Goal: Navigation & Orientation: Find specific page/section

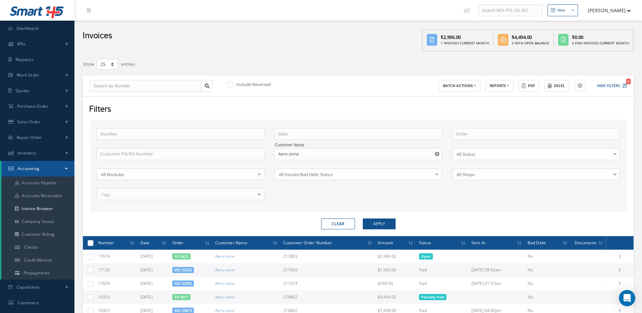
select select "25"
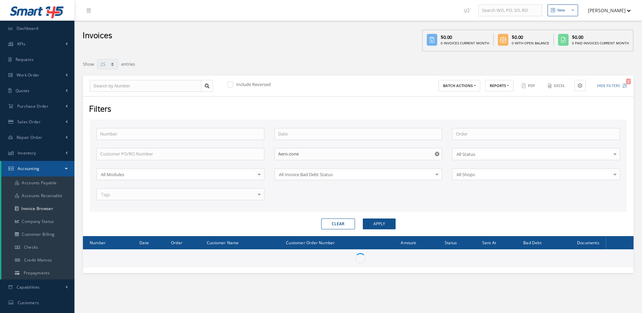
select select "25"
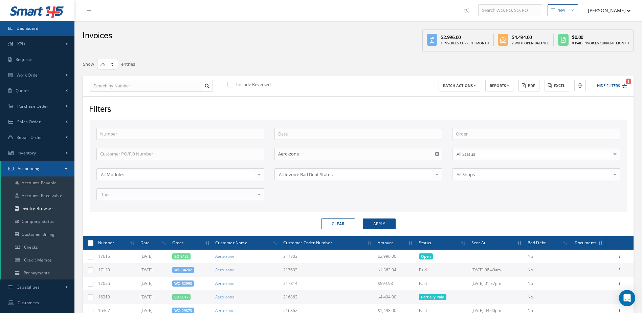
click at [33, 31] on link "Dashboard" at bounding box center [37, 29] width 74 height 16
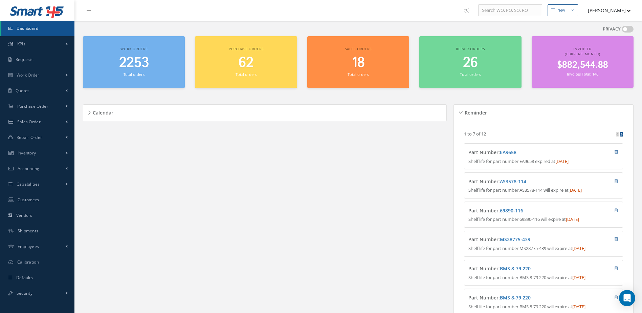
click at [140, 72] on small "Total orders" at bounding box center [134, 74] width 21 height 5
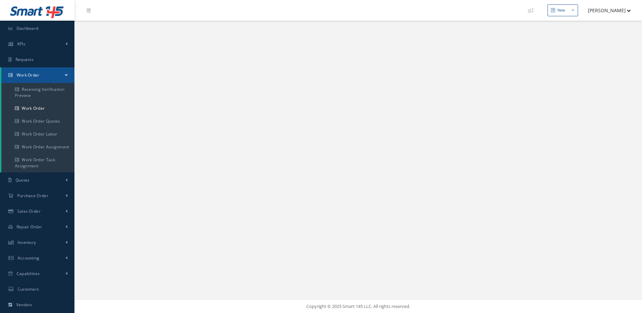
select select "25"
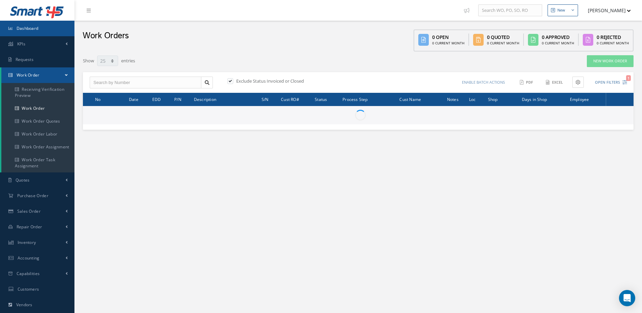
click at [40, 25] on link "Dashboard" at bounding box center [37, 29] width 74 height 16
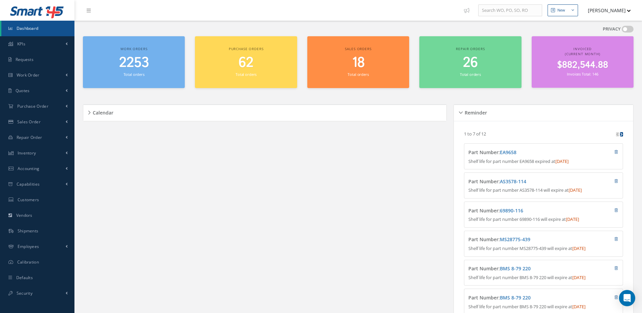
click at [126, 66] on span "2253" at bounding box center [134, 62] width 30 height 19
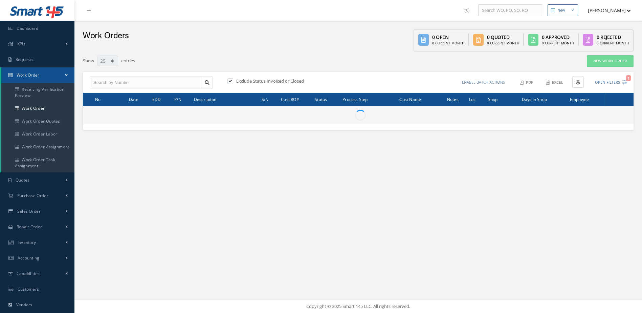
select select "25"
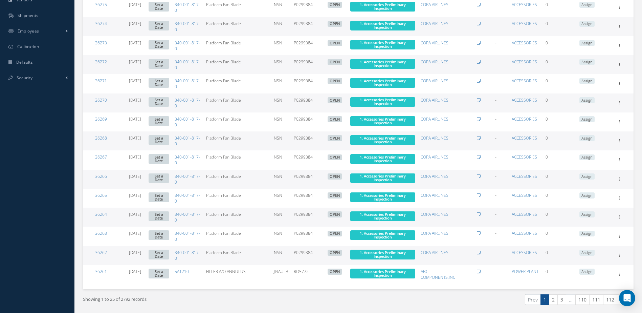
scroll to position [327, 0]
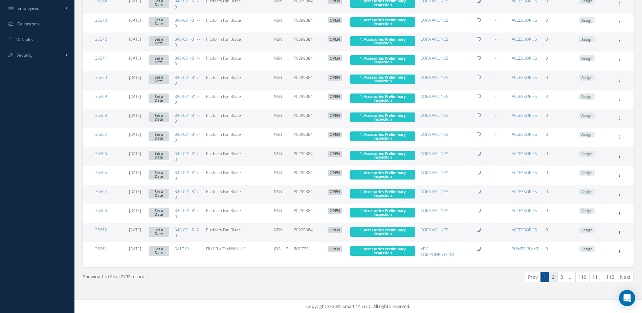
click at [554, 278] on link "2" at bounding box center [553, 276] width 9 height 10
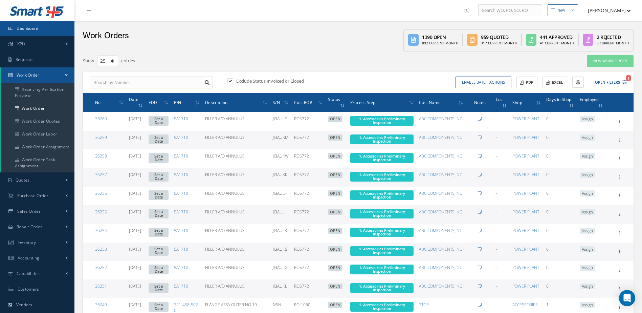
click at [57, 29] on link "Dashboard" at bounding box center [37, 29] width 74 height 16
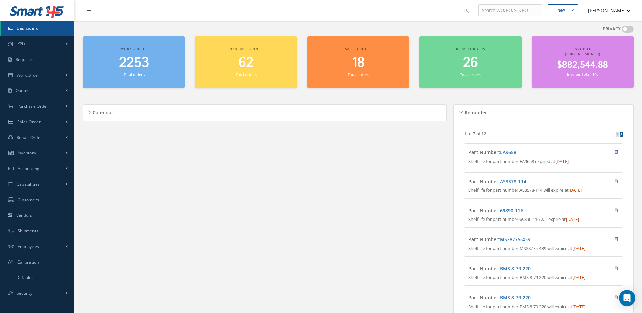
click at [135, 66] on span "2253" at bounding box center [134, 62] width 30 height 19
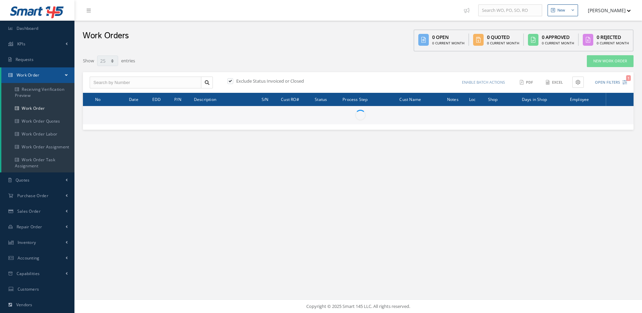
select select "25"
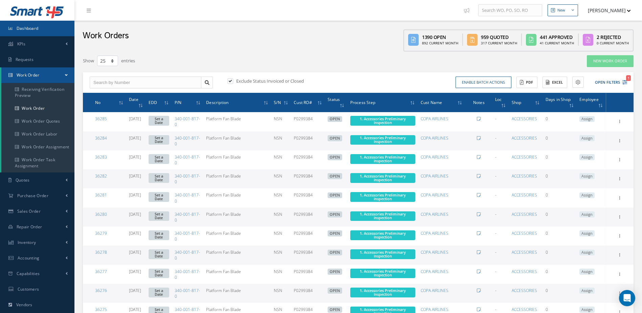
click at [36, 23] on link "Dashboard" at bounding box center [37, 29] width 74 height 16
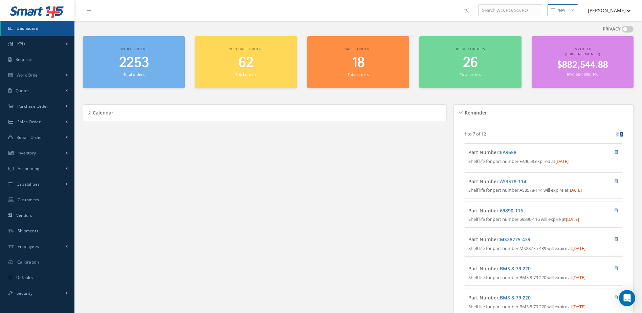
drag, startPoint x: 138, startPoint y: 63, endPoint x: 182, endPoint y: 74, distance: 45.7
click at [138, 63] on span "2253" at bounding box center [134, 62] width 30 height 19
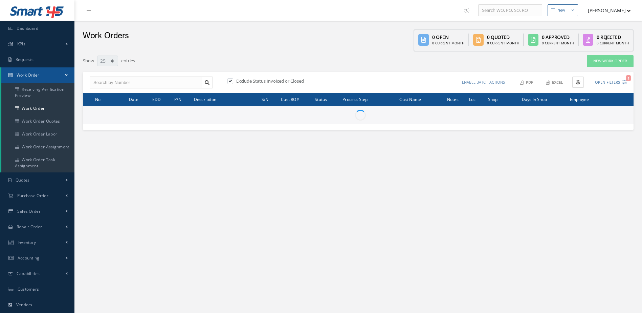
select select "25"
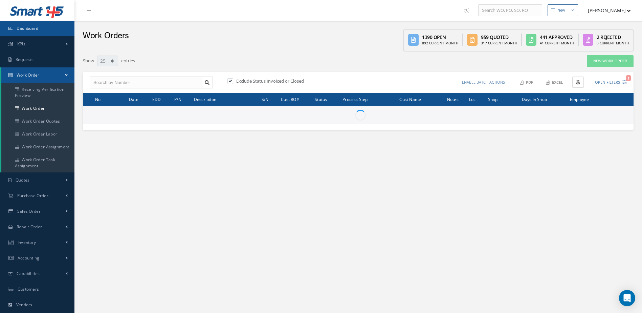
click at [34, 27] on span "Dashboard" at bounding box center [28, 28] width 22 height 6
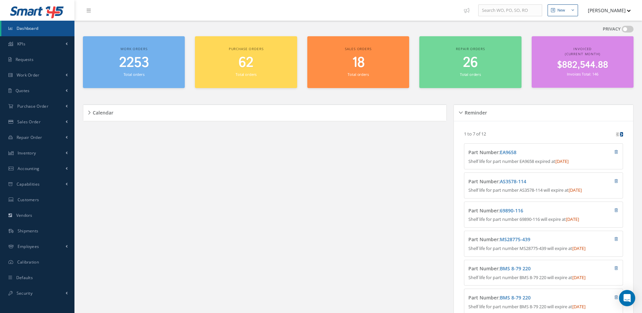
click at [41, 26] on link "Dashboard" at bounding box center [37, 29] width 73 height 16
click at [128, 68] on span "2253" at bounding box center [134, 62] width 30 height 19
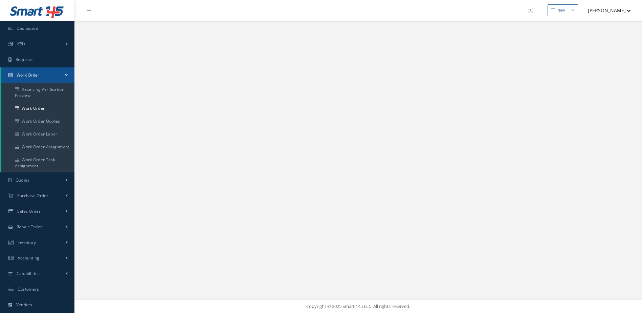
select select "25"
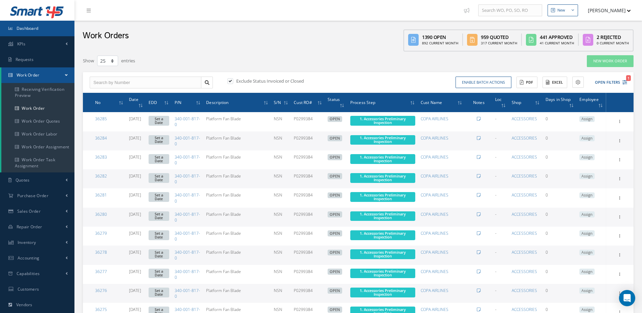
click at [43, 29] on link "Dashboard" at bounding box center [37, 29] width 74 height 16
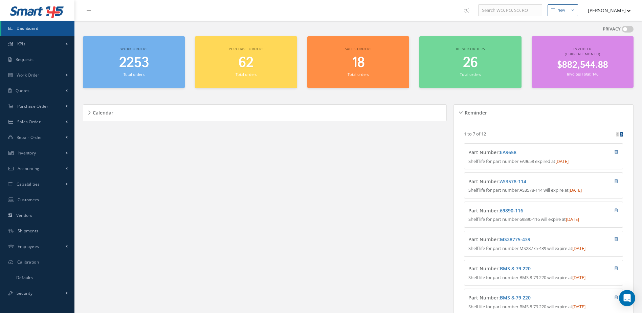
click at [43, 28] on link "Dashboard" at bounding box center [37, 29] width 73 height 16
click at [135, 60] on span "2253" at bounding box center [134, 62] width 30 height 19
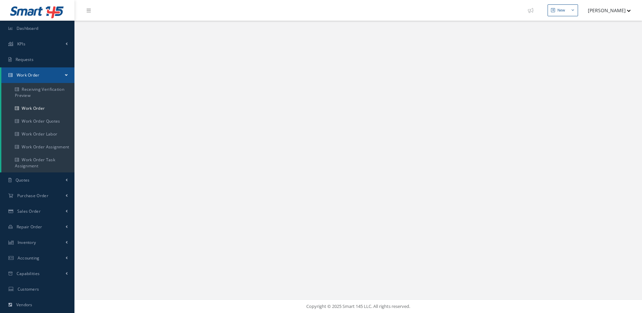
select select "25"
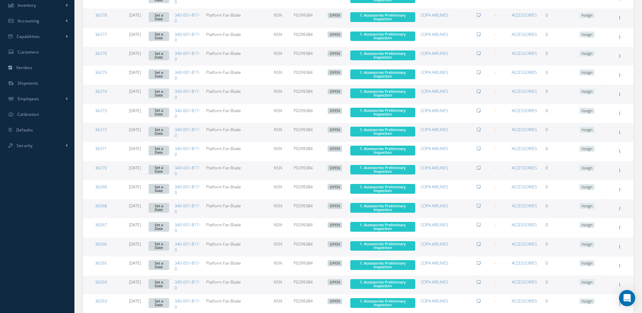
scroll to position [327, 0]
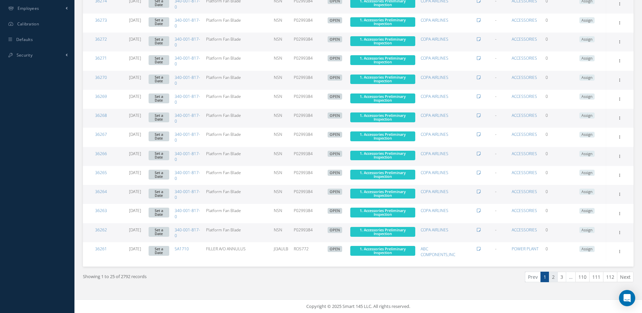
click at [554, 281] on link "2" at bounding box center [553, 276] width 9 height 10
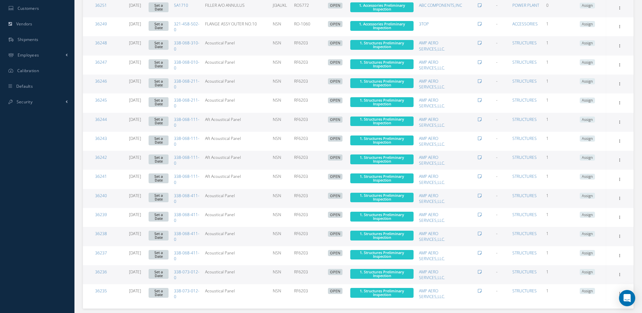
scroll to position [323, 0]
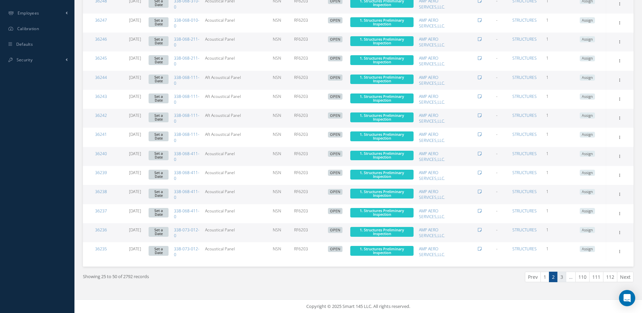
click at [563, 278] on link "3" at bounding box center [561, 276] width 9 height 10
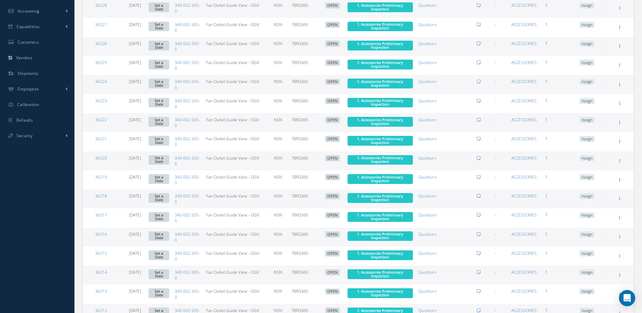
scroll to position [327, 0]
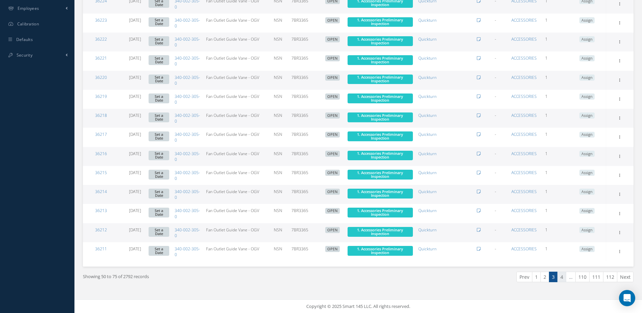
click at [563, 278] on link "4" at bounding box center [561, 276] width 9 height 10
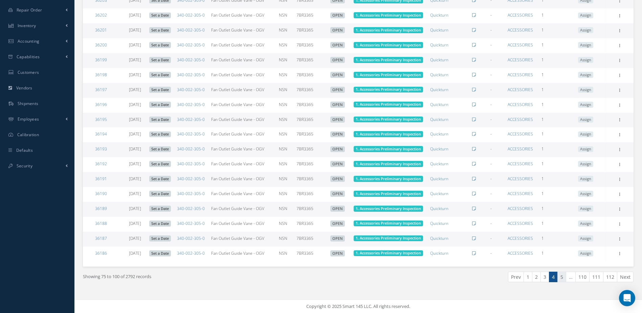
click at [564, 276] on link "5" at bounding box center [561, 276] width 9 height 10
click at [563, 279] on link "6" at bounding box center [561, 276] width 9 height 10
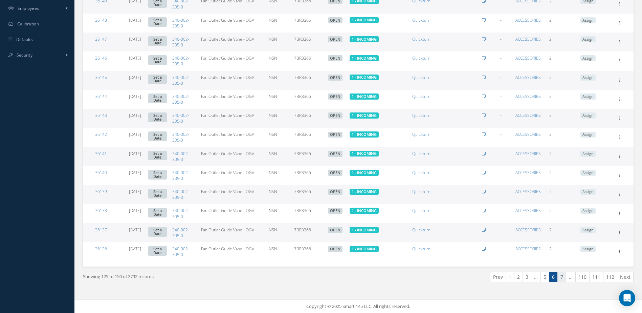
click at [563, 277] on link "7" at bounding box center [561, 276] width 9 height 10
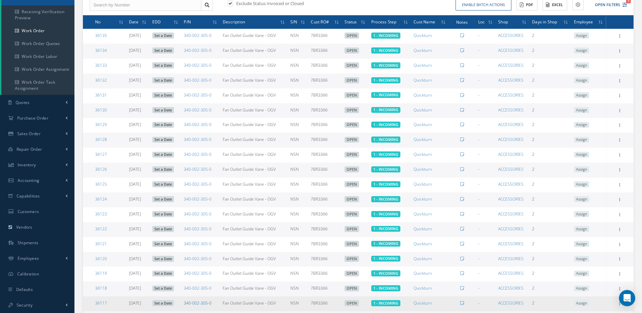
scroll to position [217, 0]
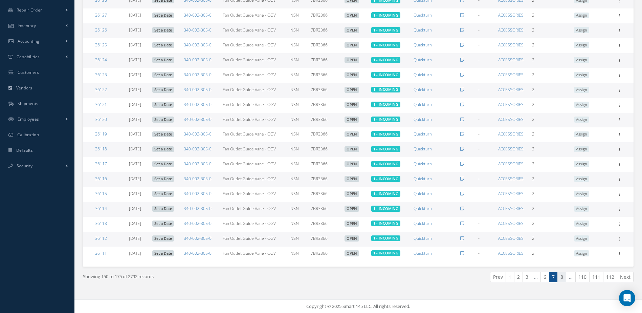
click at [560, 275] on link "8" at bounding box center [561, 276] width 9 height 10
click at [562, 278] on link "9" at bounding box center [561, 276] width 9 height 10
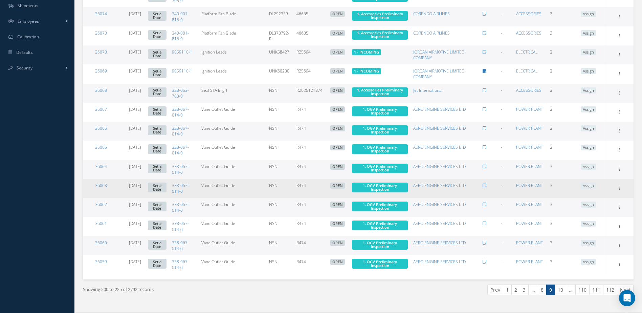
scroll to position [327, 0]
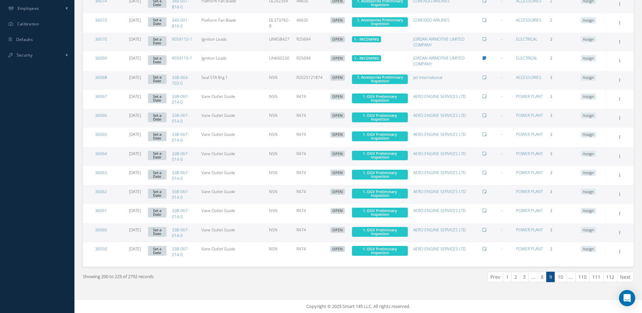
click at [560, 278] on link "10" at bounding box center [561, 276] width 12 height 10
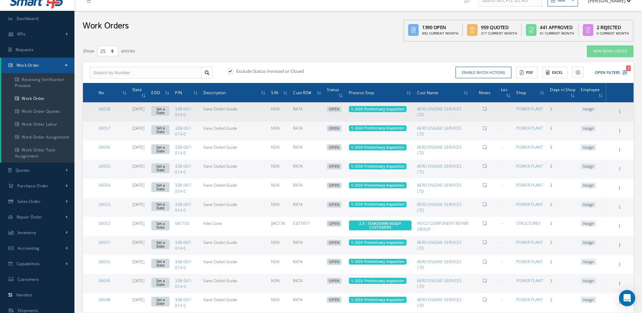
scroll to position [0, 0]
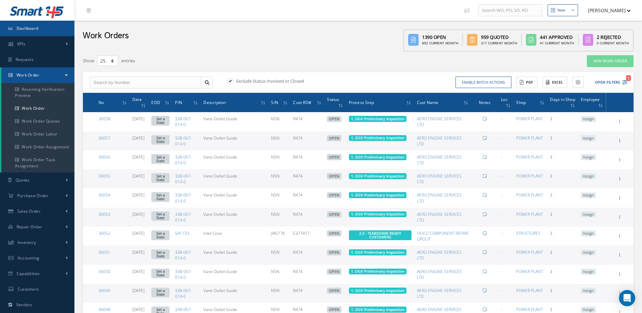
click at [38, 25] on link "Dashboard" at bounding box center [37, 29] width 74 height 16
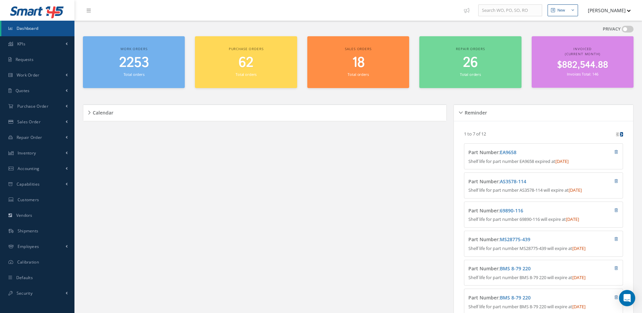
click at [26, 28] on span "Dashboard" at bounding box center [28, 28] width 22 height 6
click at [132, 67] on span "2253" at bounding box center [134, 62] width 30 height 19
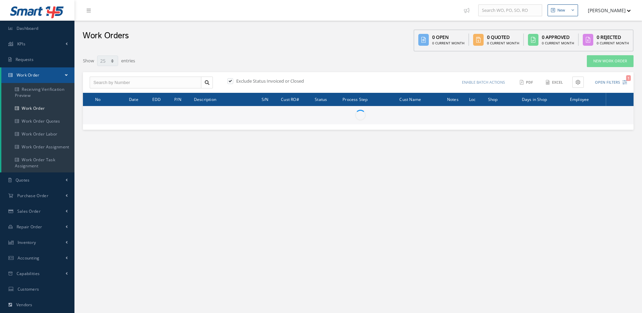
select select "25"
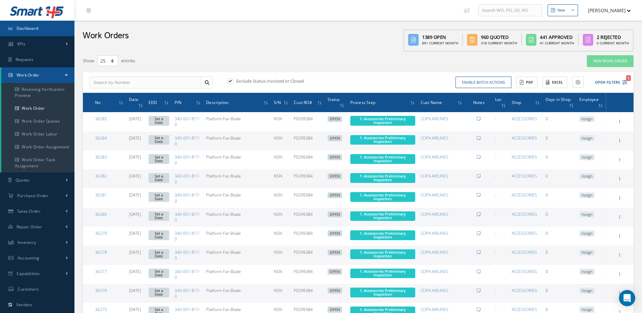
click at [53, 29] on link "Dashboard" at bounding box center [37, 29] width 74 height 16
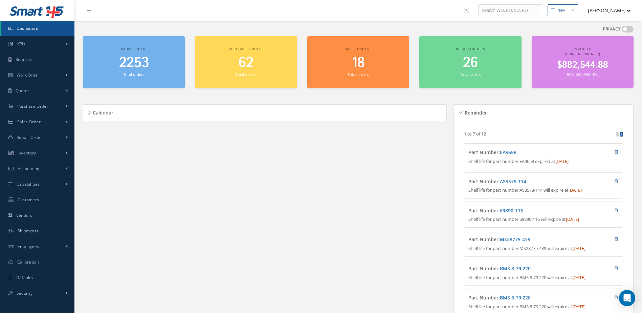
click at [129, 68] on span "2253" at bounding box center [134, 62] width 30 height 19
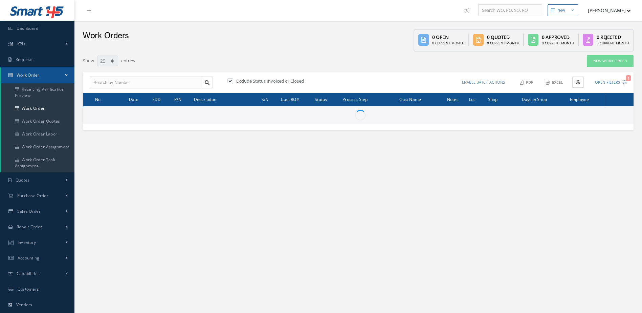
select select "25"
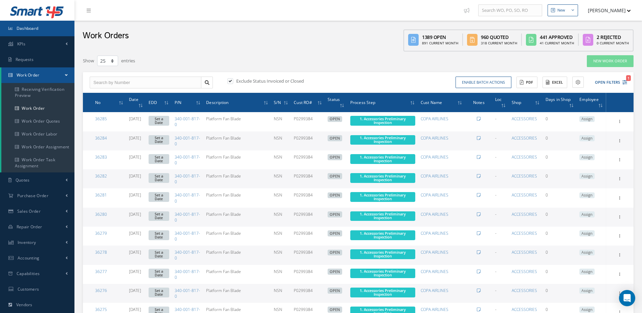
click at [29, 25] on link "Dashboard" at bounding box center [37, 29] width 74 height 16
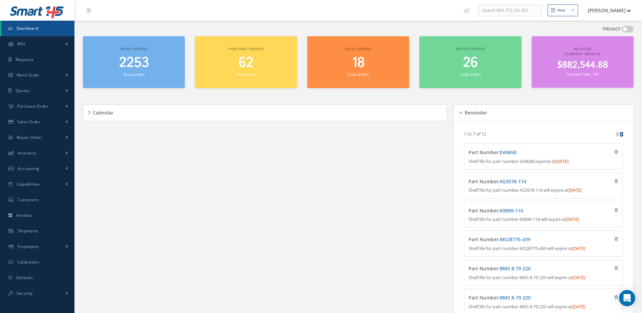
click at [138, 69] on span "2253" at bounding box center [134, 62] width 30 height 19
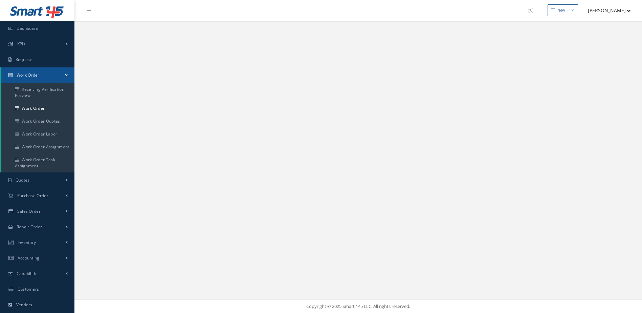
select select "25"
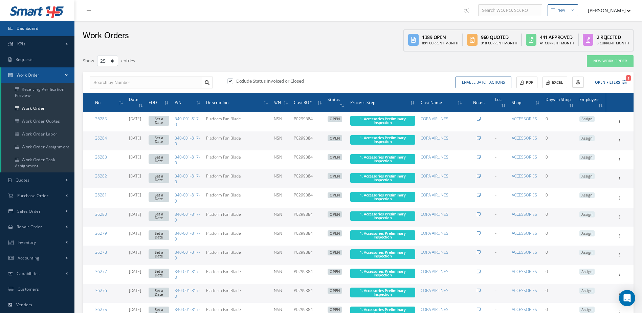
click at [39, 29] on link "Dashboard" at bounding box center [37, 29] width 74 height 16
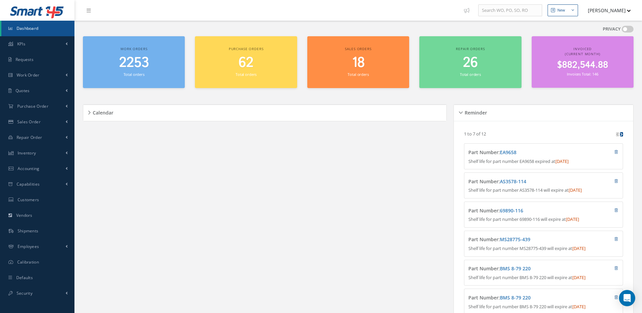
click at [128, 59] on span "2253" at bounding box center [134, 62] width 30 height 19
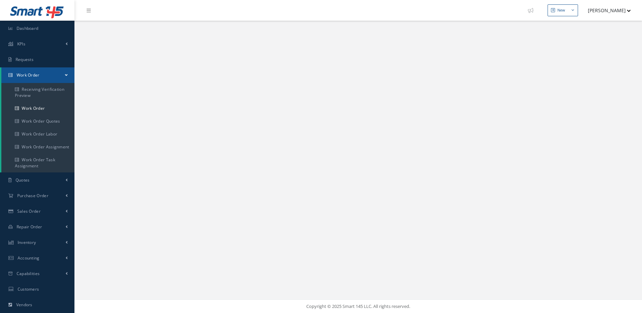
select select "25"
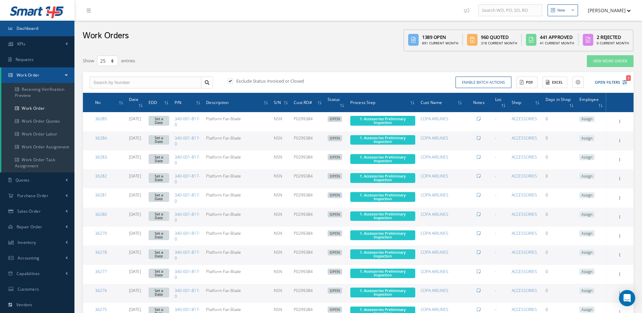
click at [26, 28] on span "Dashboard" at bounding box center [28, 28] width 22 height 6
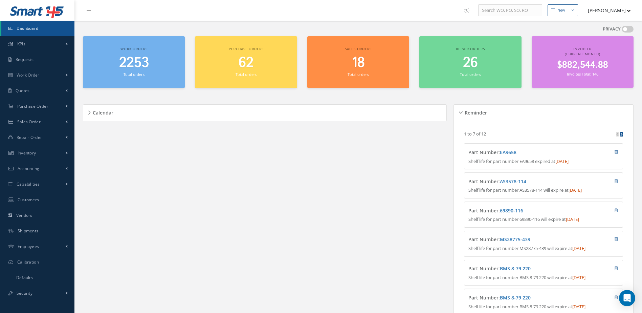
click at [42, 30] on link "Dashboard" at bounding box center [37, 29] width 73 height 16
click at [57, 78] on link "Work Order" at bounding box center [37, 75] width 74 height 16
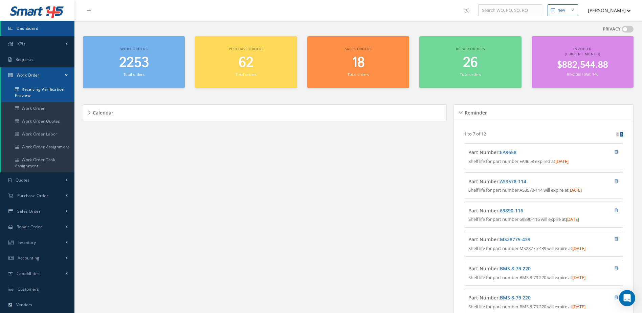
click at [48, 89] on link "Receiving Verification Preview" at bounding box center [37, 92] width 73 height 19
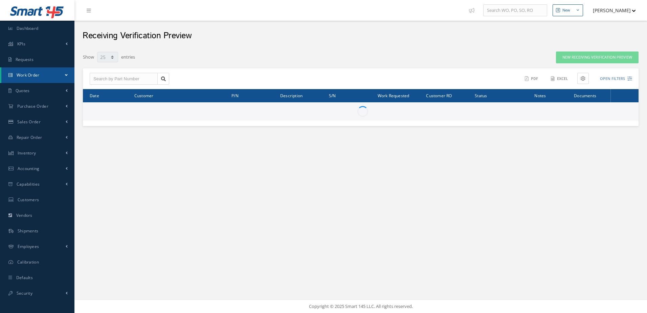
select select "25"
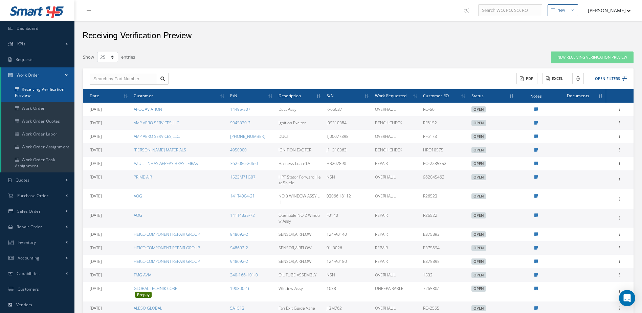
click at [23, 92] on link "Receiving Verification Preview" at bounding box center [37, 92] width 73 height 19
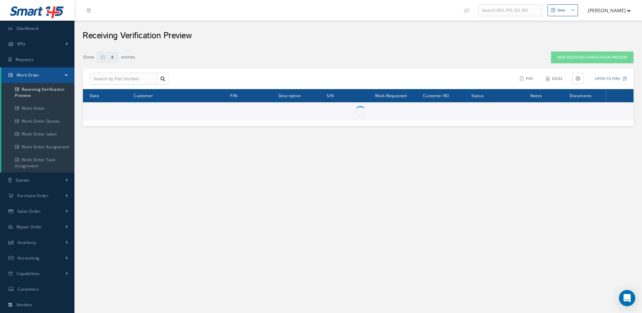
select select "25"
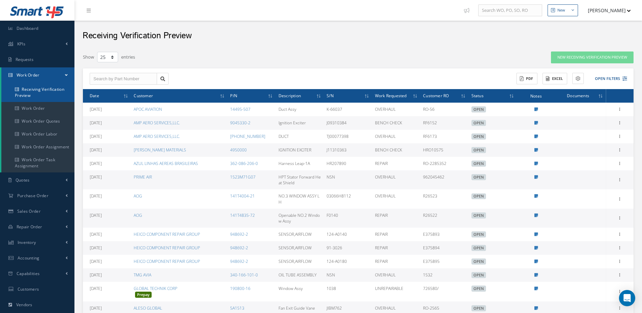
click at [33, 89] on link "Receiving Verification Preview" at bounding box center [37, 92] width 73 height 19
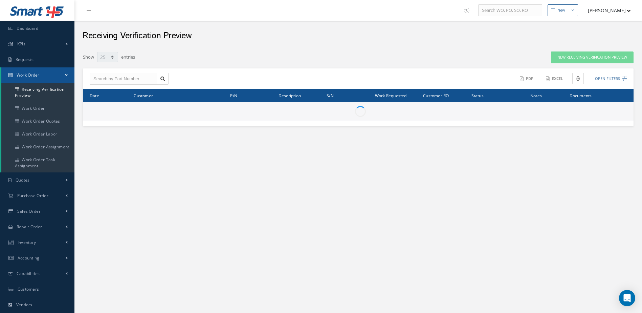
select select "25"
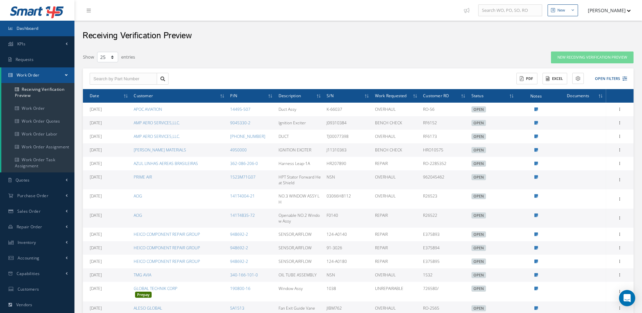
click at [44, 28] on link "Dashboard" at bounding box center [37, 29] width 74 height 16
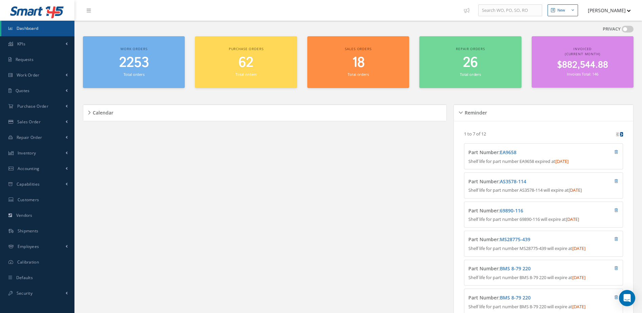
click at [46, 30] on link "Dashboard" at bounding box center [37, 29] width 73 height 16
click at [142, 62] on span "2253" at bounding box center [134, 62] width 30 height 19
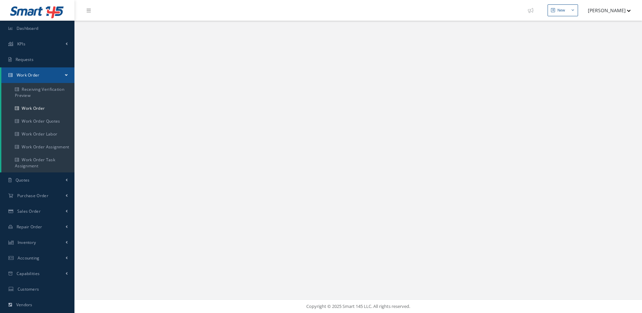
select select "25"
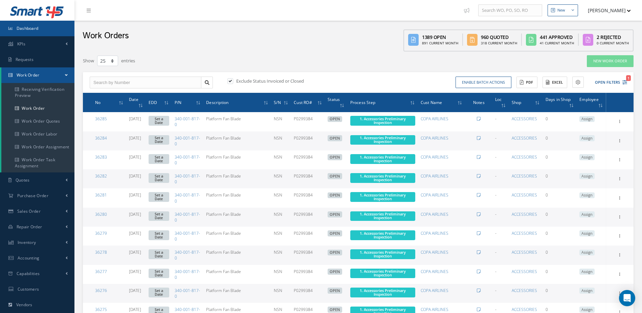
click at [52, 30] on link "Dashboard" at bounding box center [37, 29] width 74 height 16
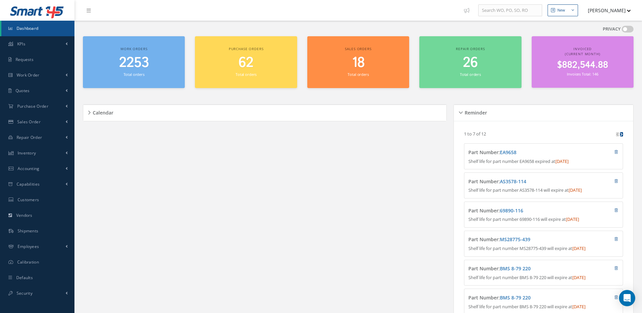
click at [34, 27] on span "Dashboard" at bounding box center [28, 28] width 22 height 6
click at [34, 26] on span "Dashboard" at bounding box center [28, 28] width 22 height 6
click at [151, 68] on h2 "2253" at bounding box center [133, 63] width 95 height 16
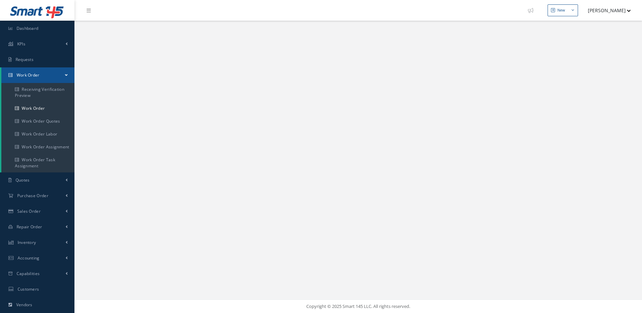
select select "25"
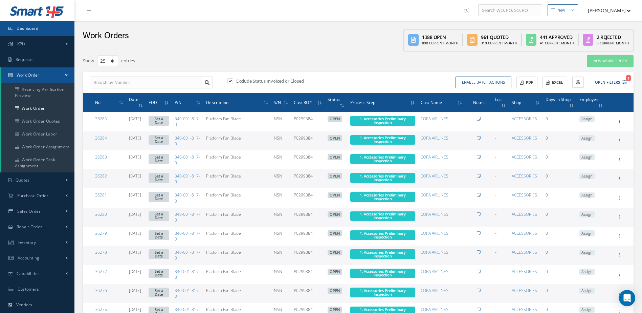
click at [53, 32] on link "Dashboard" at bounding box center [37, 29] width 74 height 16
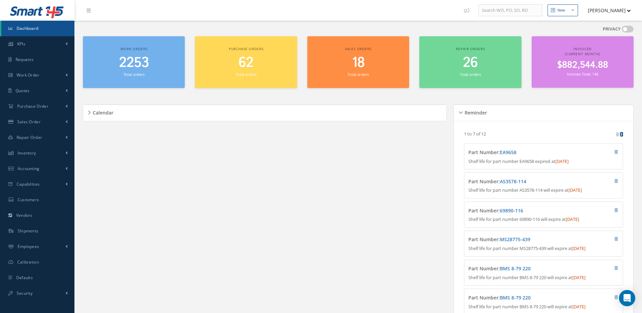
click at [138, 68] on span "2253" at bounding box center [134, 62] width 30 height 19
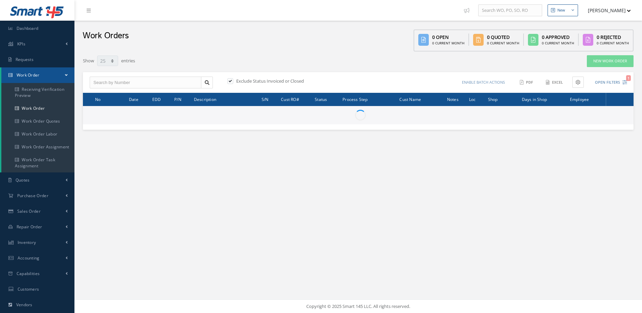
select select "25"
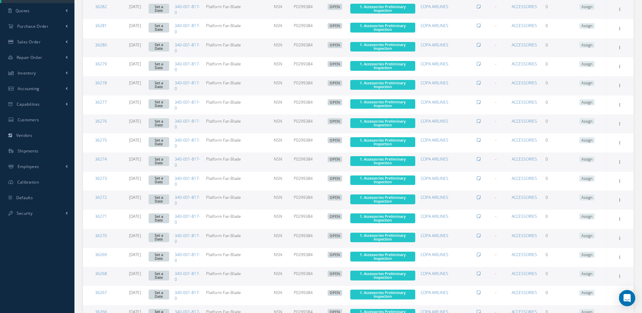
scroll to position [327, 0]
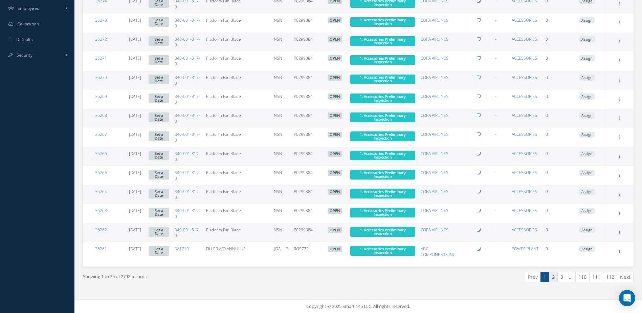
click at [555, 278] on link "2" at bounding box center [553, 276] width 9 height 10
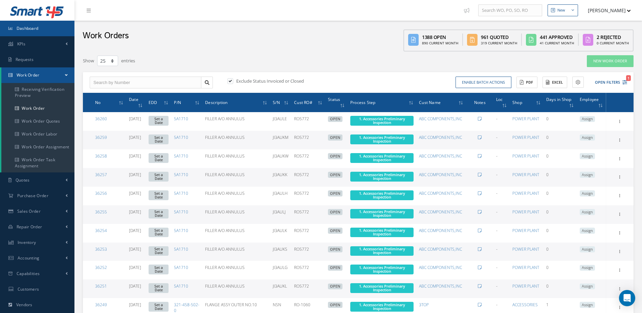
click at [17, 27] on span "Dashboard" at bounding box center [28, 28] width 22 height 6
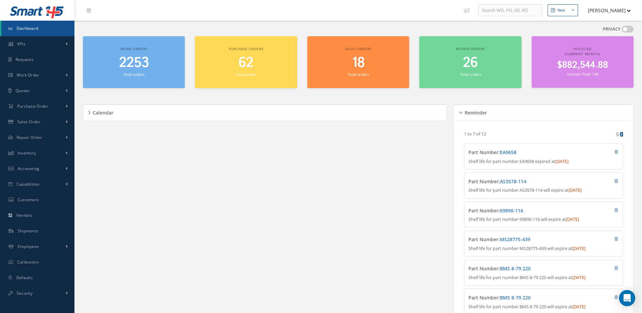
click at [34, 28] on span "Dashboard" at bounding box center [28, 28] width 22 height 6
drag, startPoint x: 32, startPoint y: 32, endPoint x: 13, endPoint y: 26, distance: 20.5
click at [32, 31] on link "Dashboard" at bounding box center [37, 29] width 73 height 16
click at [47, 27] on link "Dashboard" at bounding box center [37, 29] width 73 height 16
click at [138, 70] on span "2253" at bounding box center [134, 62] width 30 height 19
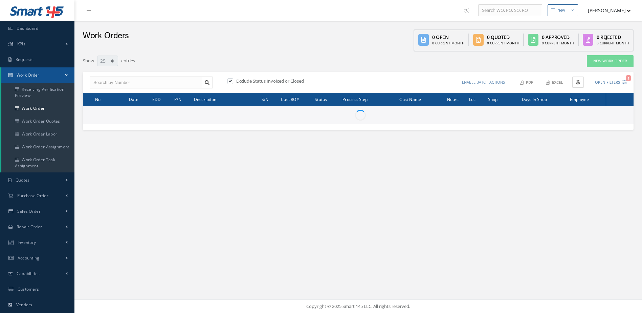
select select "25"
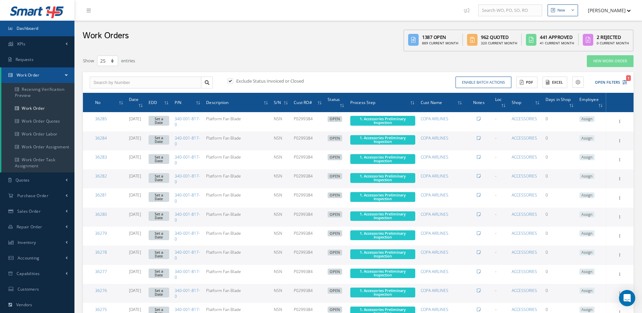
click at [51, 27] on link "Dashboard" at bounding box center [37, 29] width 74 height 16
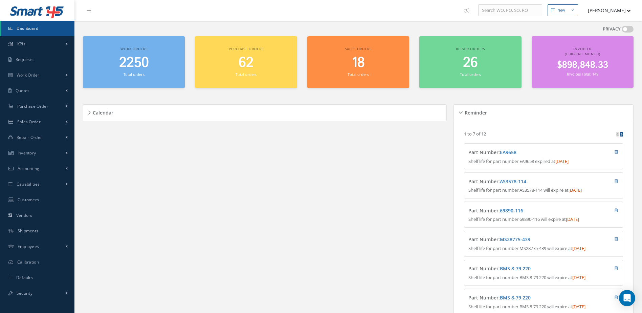
click at [145, 64] on span "2250" at bounding box center [134, 62] width 30 height 19
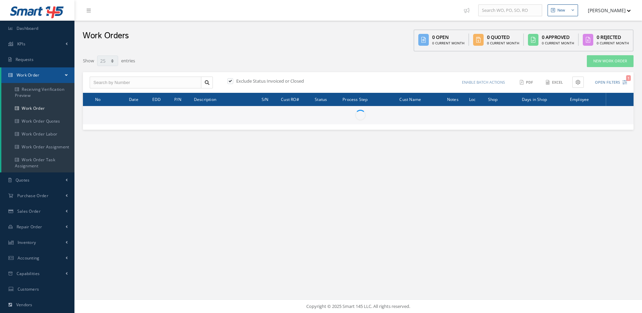
select select "25"
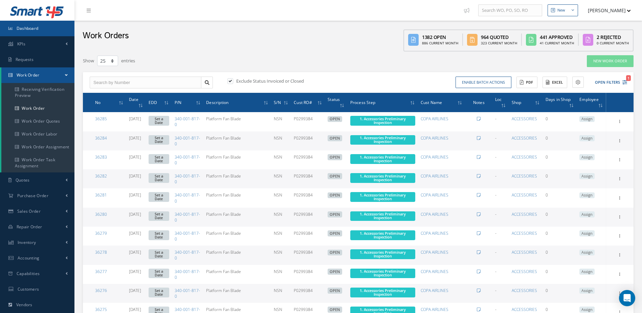
click at [45, 32] on link "Dashboard" at bounding box center [37, 29] width 74 height 16
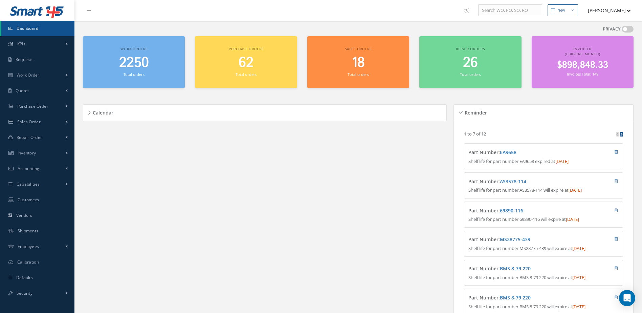
click at [44, 27] on link "Dashboard" at bounding box center [37, 29] width 73 height 16
click at [39, 24] on link "Dashboard" at bounding box center [37, 29] width 73 height 16
click at [35, 29] on span "Dashboard" at bounding box center [28, 28] width 22 height 6
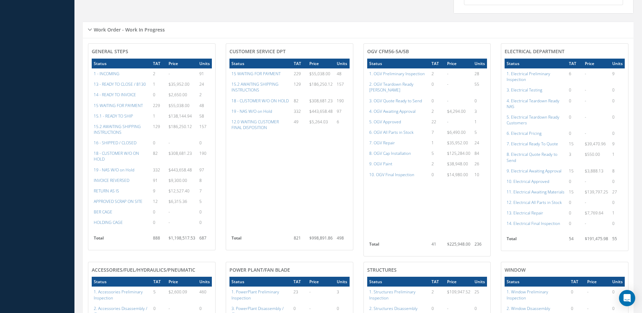
scroll to position [440, 0]
